Goal: Manage account settings

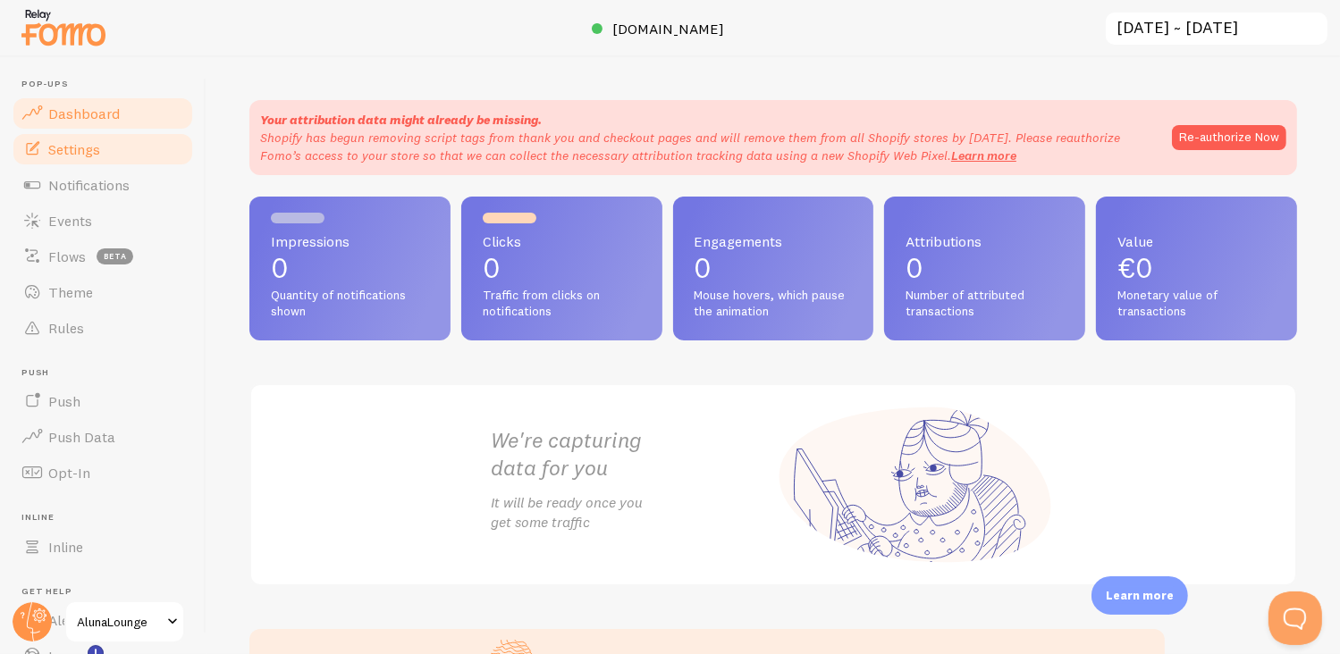
click at [69, 148] on span "Settings" at bounding box center [74, 149] width 52 height 18
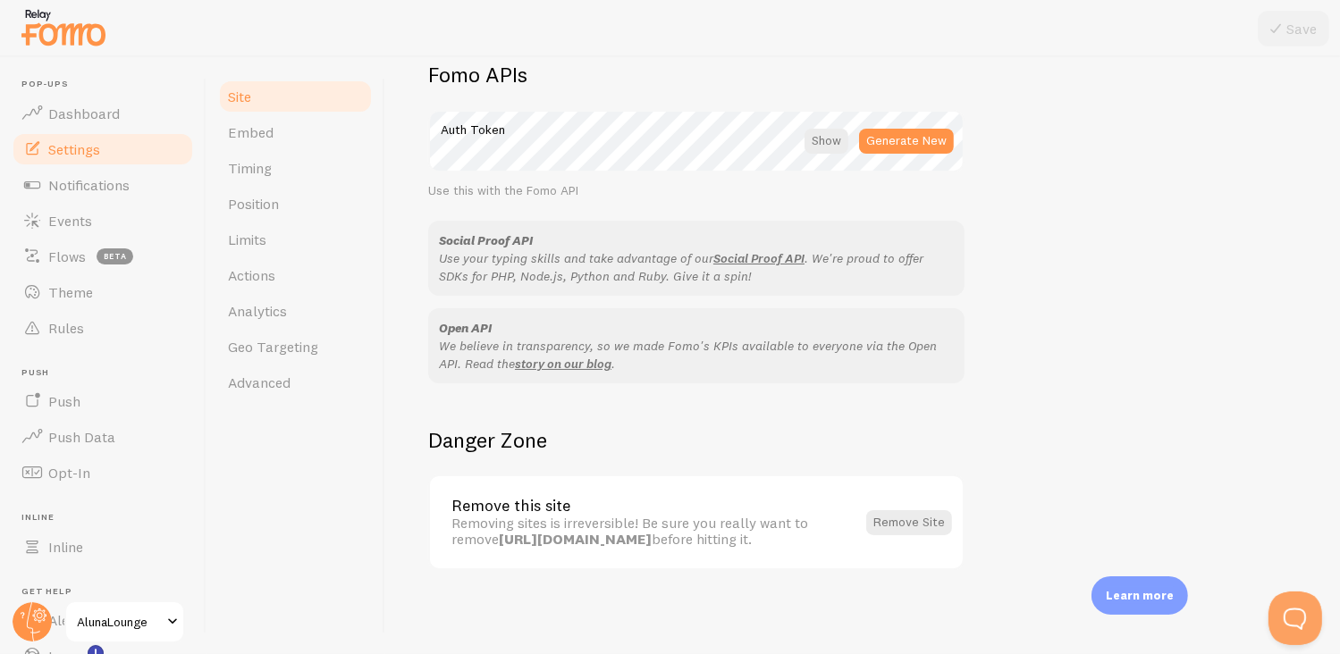
scroll to position [18, 0]
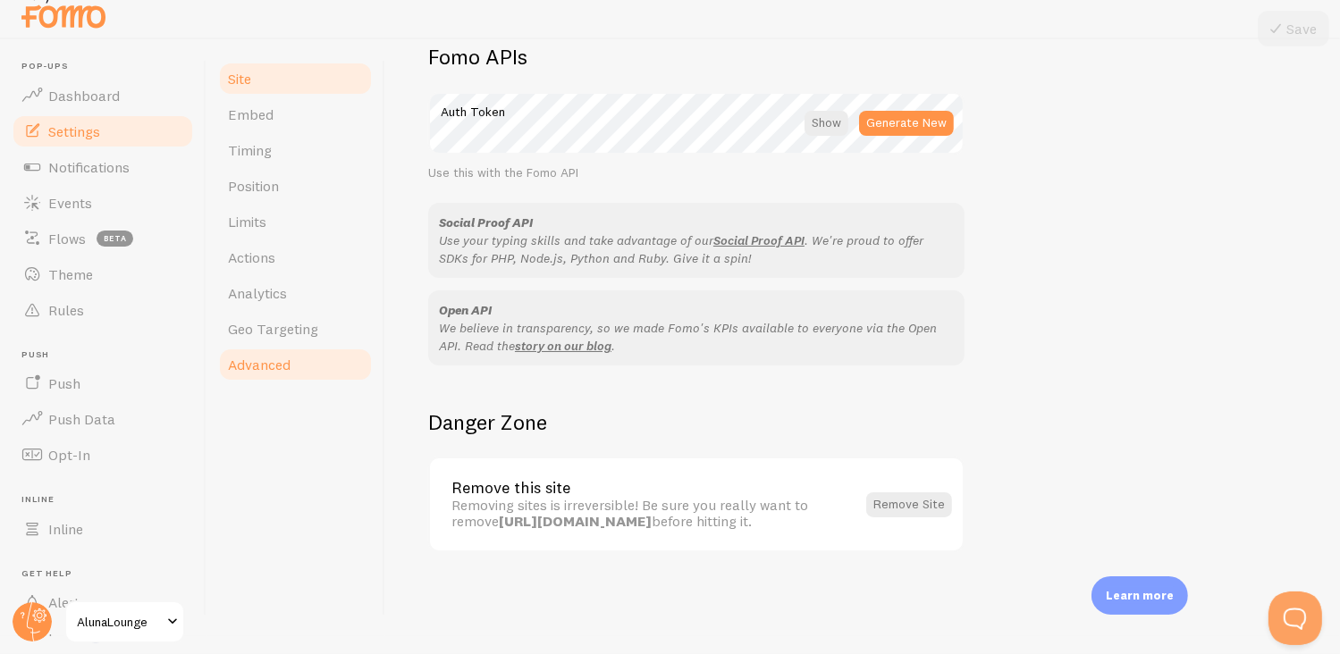
click at [300, 357] on link "Advanced" at bounding box center [295, 365] width 156 height 36
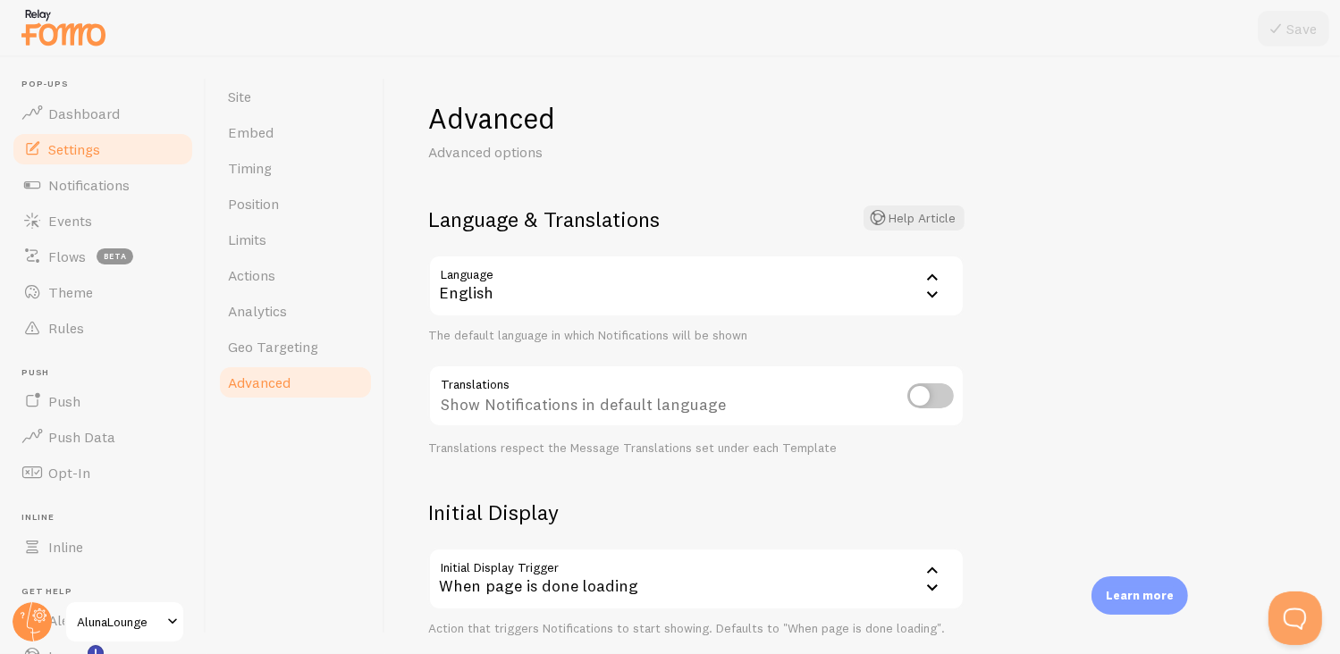
click at [493, 282] on div "English" at bounding box center [696, 286] width 536 height 63
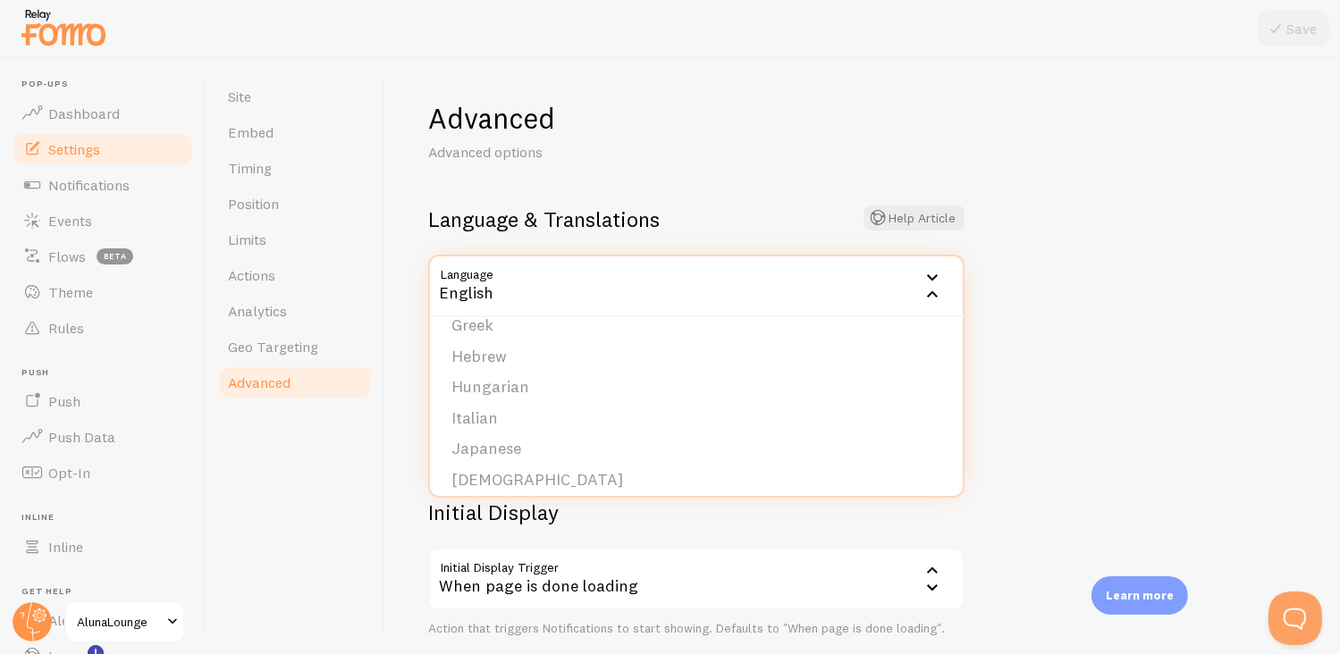
scroll to position [260, 0]
click at [526, 357] on li "French" at bounding box center [696, 360] width 533 height 31
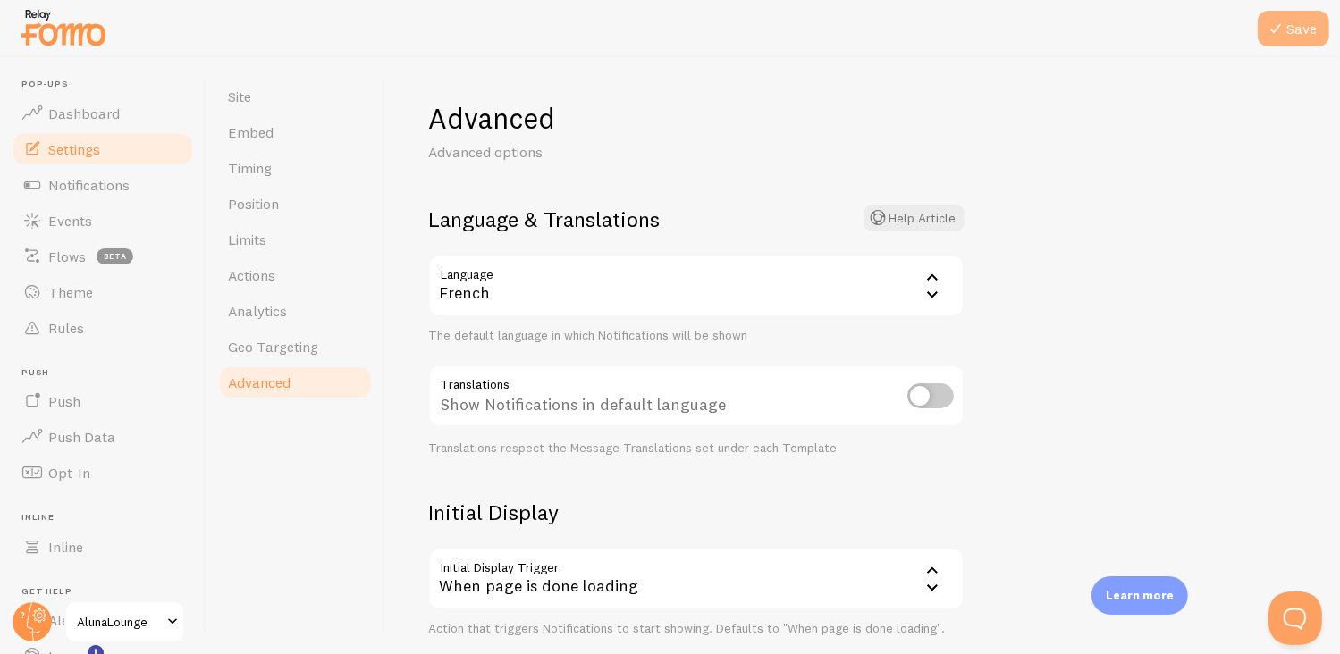
click at [1303, 17] on button "Save" at bounding box center [1294, 29] width 72 height 36
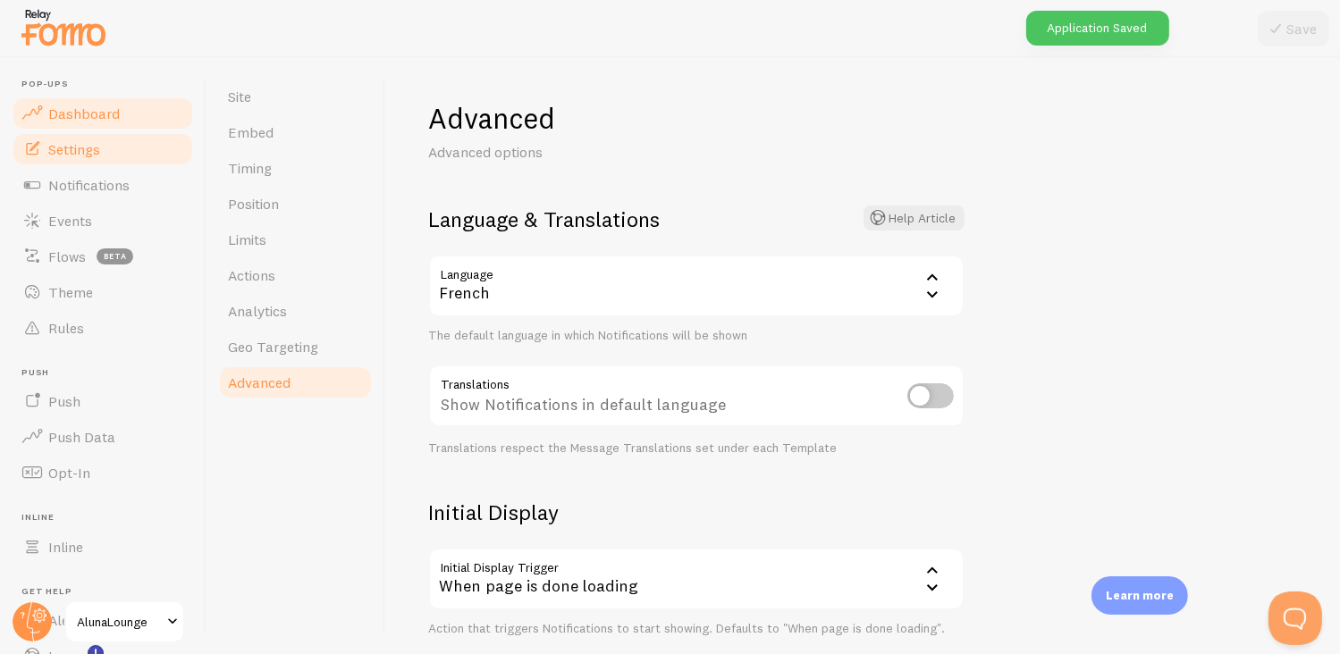
click at [68, 99] on link "Dashboard" at bounding box center [103, 114] width 184 height 36
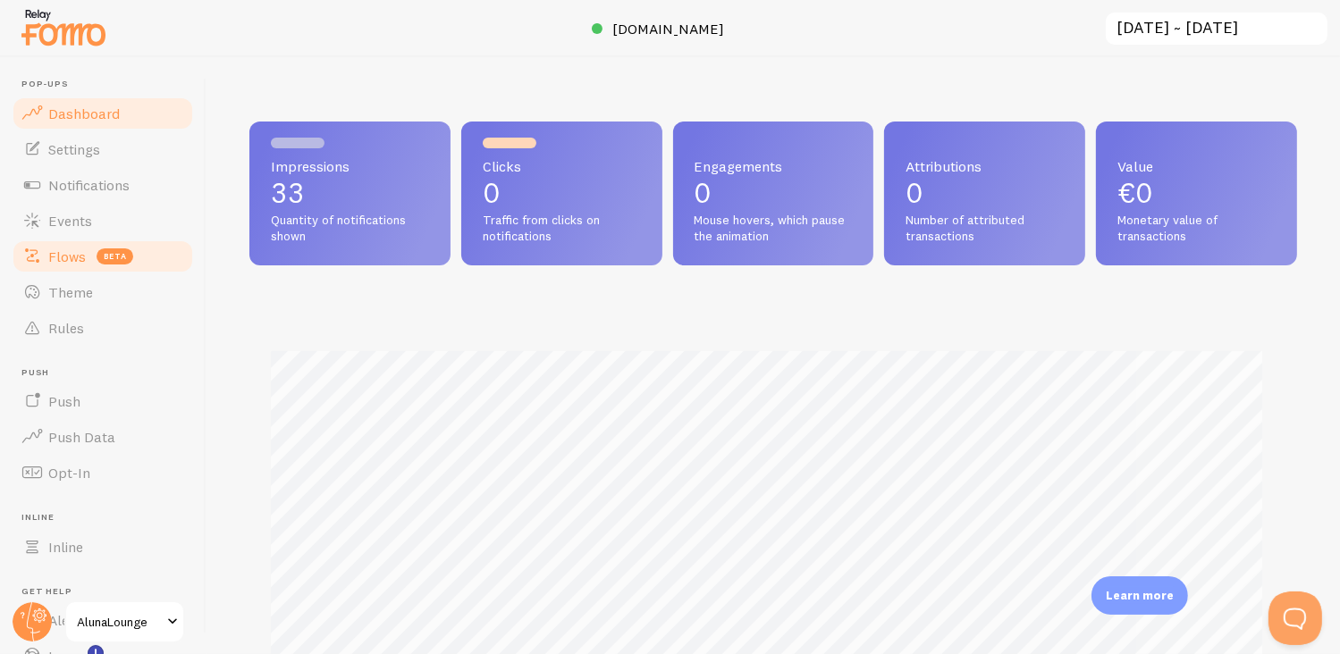
click at [97, 249] on span "beta" at bounding box center [115, 257] width 37 height 16
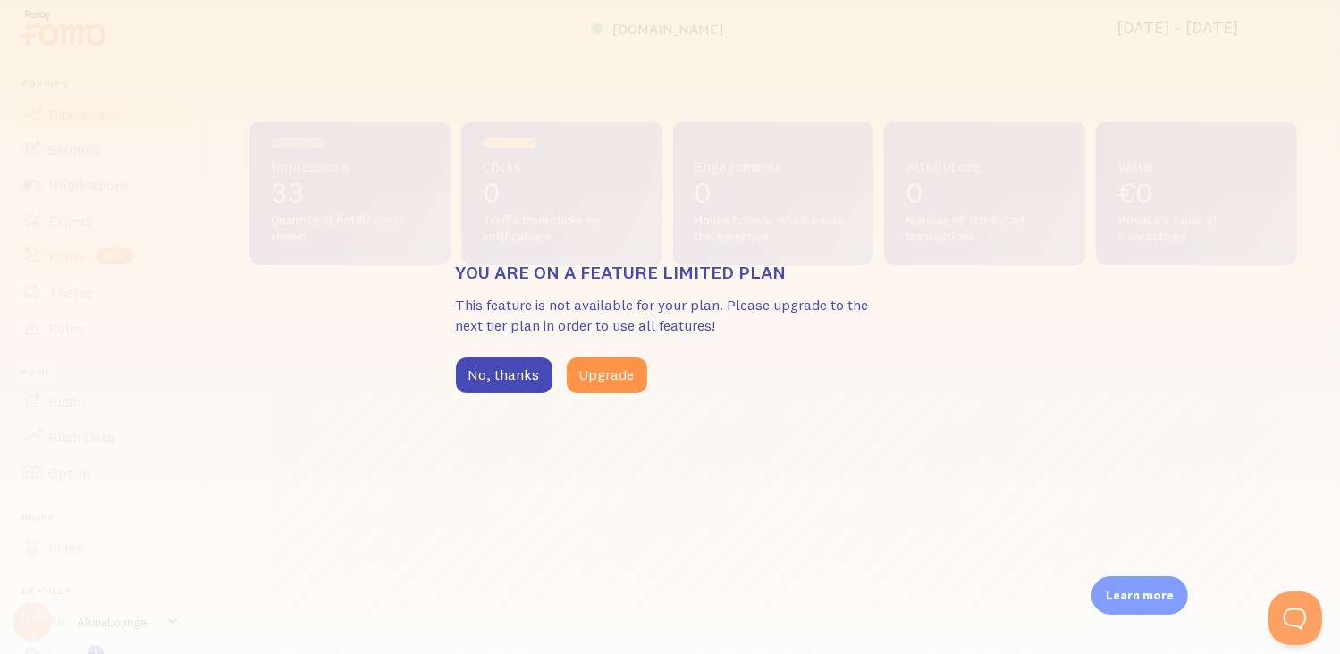
scroll to position [469, 1048]
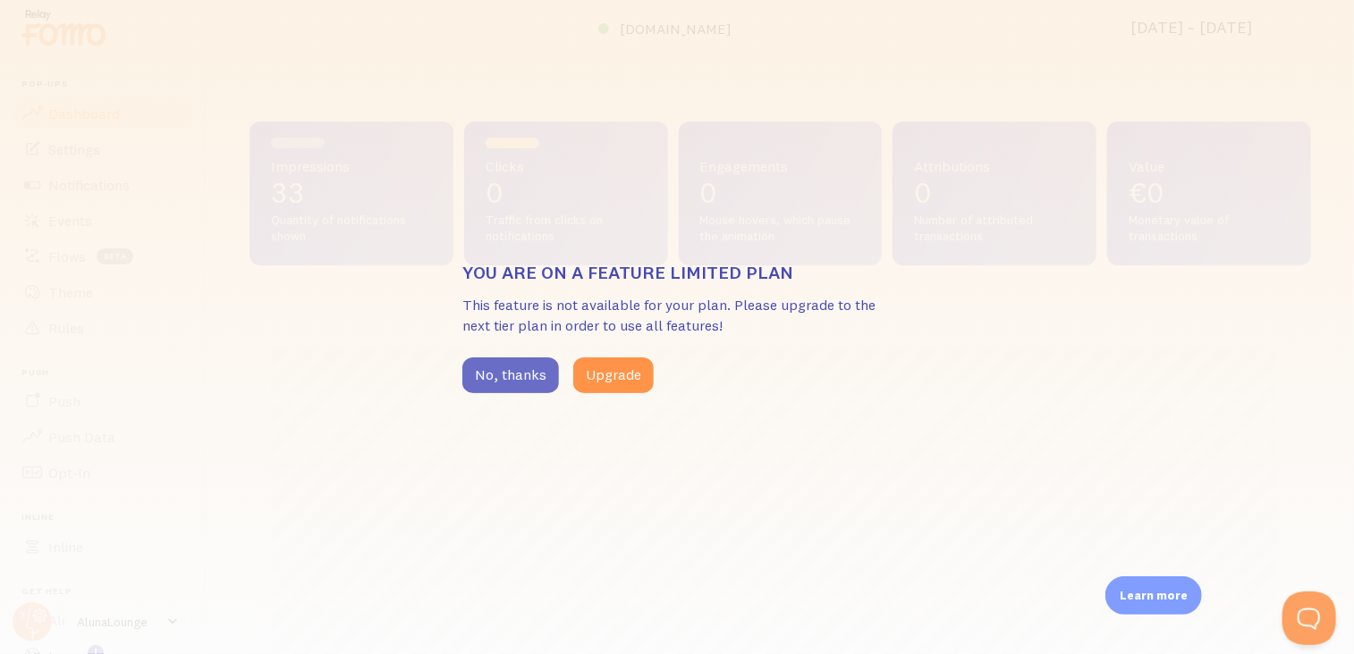
click at [529, 367] on button "No, thanks" at bounding box center [510, 376] width 97 height 36
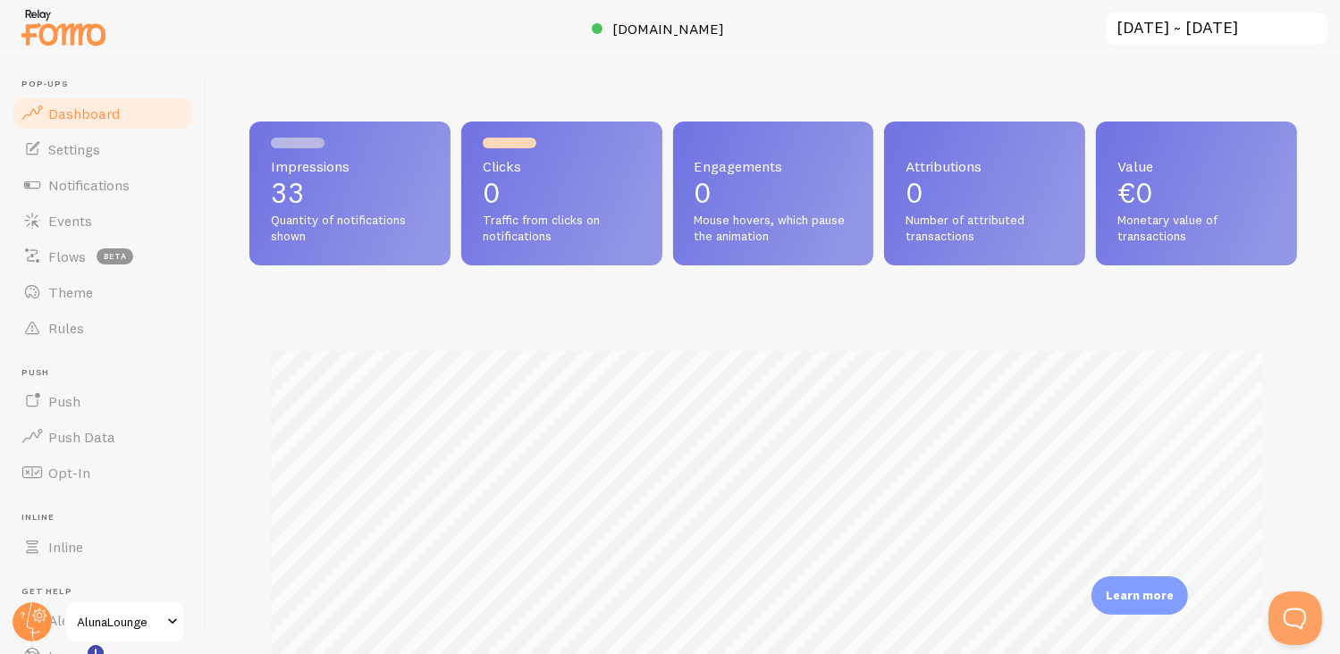
scroll to position [893581, 893016]
click at [61, 411] on link "Push" at bounding box center [103, 402] width 184 height 36
